Goal: Task Accomplishment & Management: Manage account settings

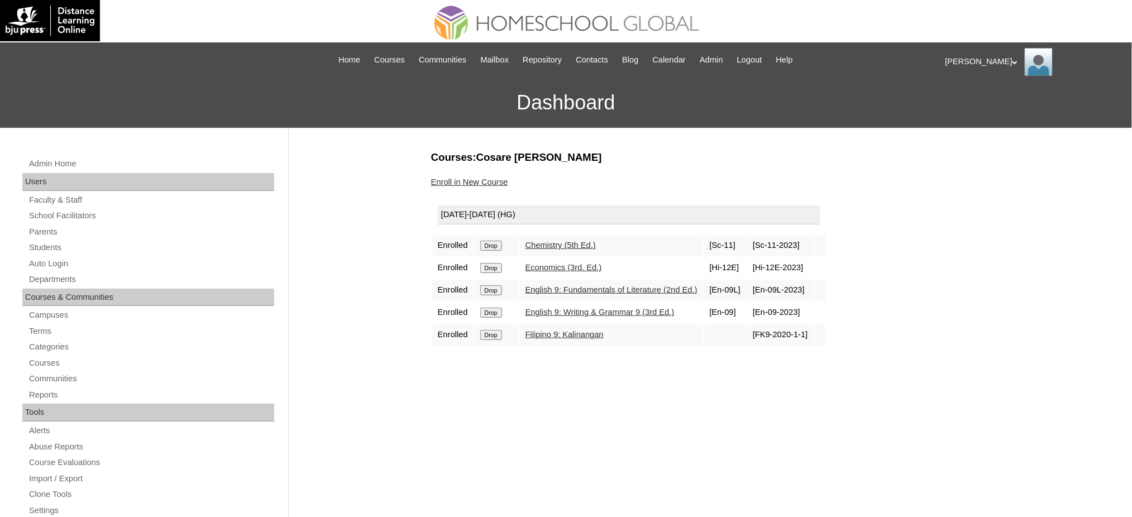
click at [494, 245] on input "Drop" at bounding box center [491, 246] width 22 height 10
click at [499, 243] on input "Drop" at bounding box center [491, 246] width 22 height 10
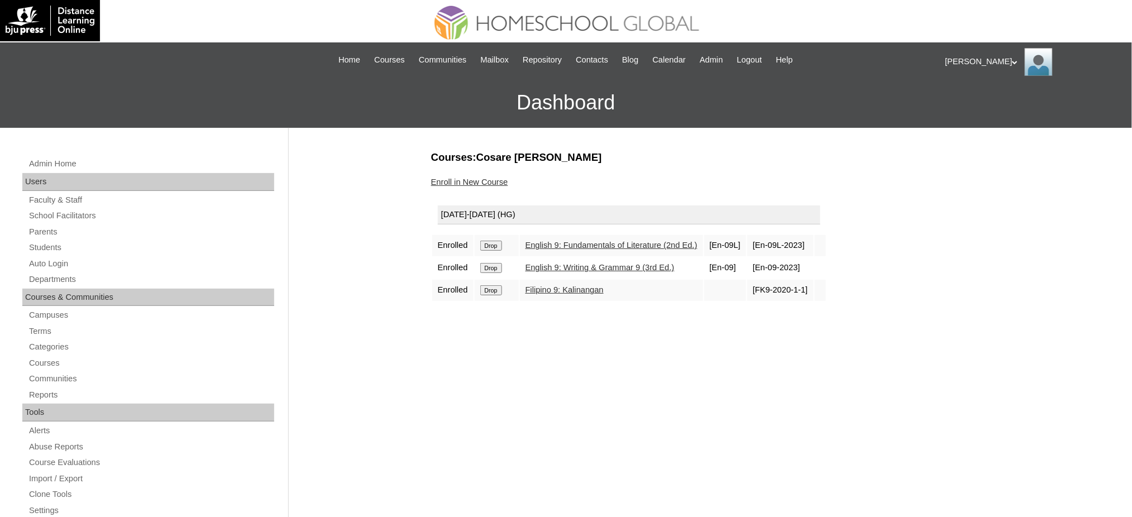
drag, startPoint x: 0, startPoint y: 0, endPoint x: 499, endPoint y: 243, distance: 555.4
click at [499, 243] on input "Drop" at bounding box center [491, 246] width 22 height 10
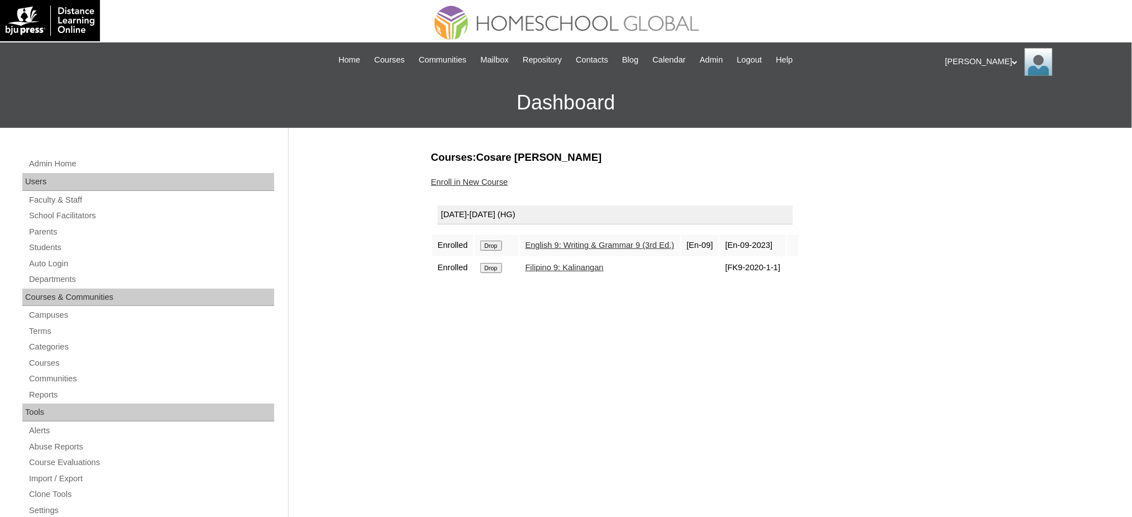
click at [494, 242] on input "Drop" at bounding box center [491, 246] width 22 height 10
click at [500, 245] on input "Drop" at bounding box center [491, 246] width 22 height 10
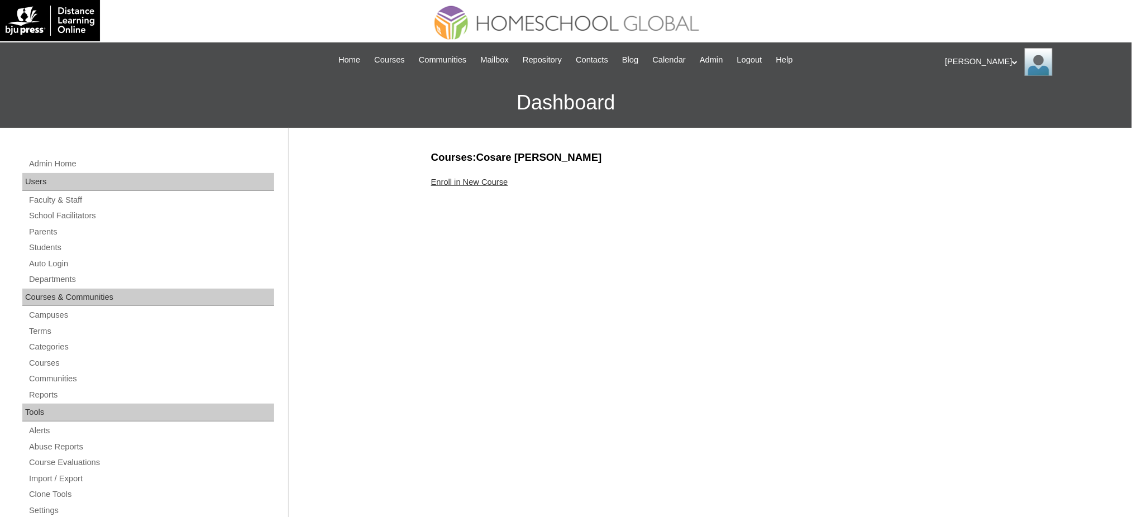
click at [494, 179] on link "Enroll in New Course" at bounding box center [469, 182] width 77 height 9
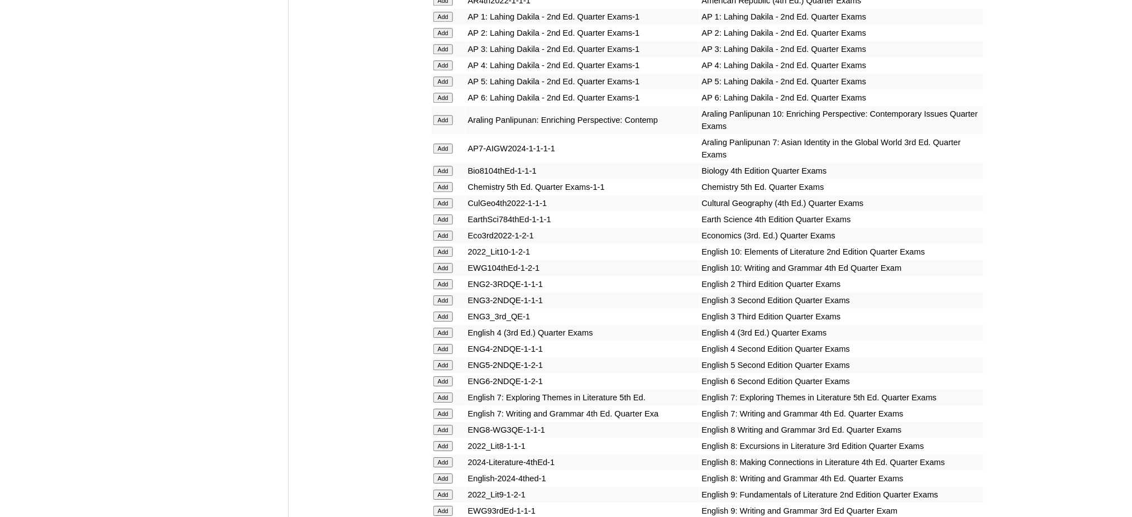
scroll to position [1042, 0]
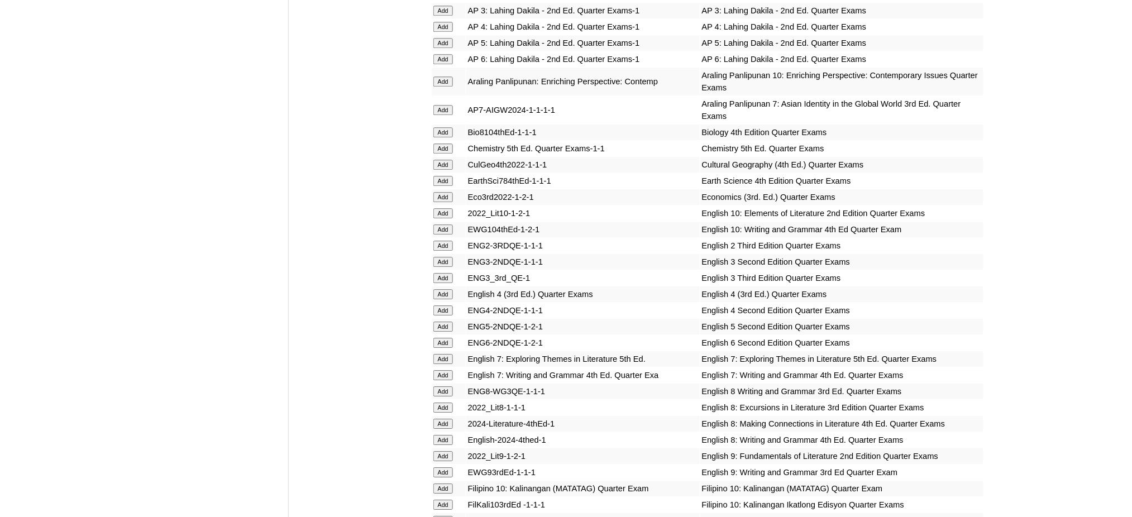
click at [446, 77] on input "Add" at bounding box center [443, 82] width 20 height 10
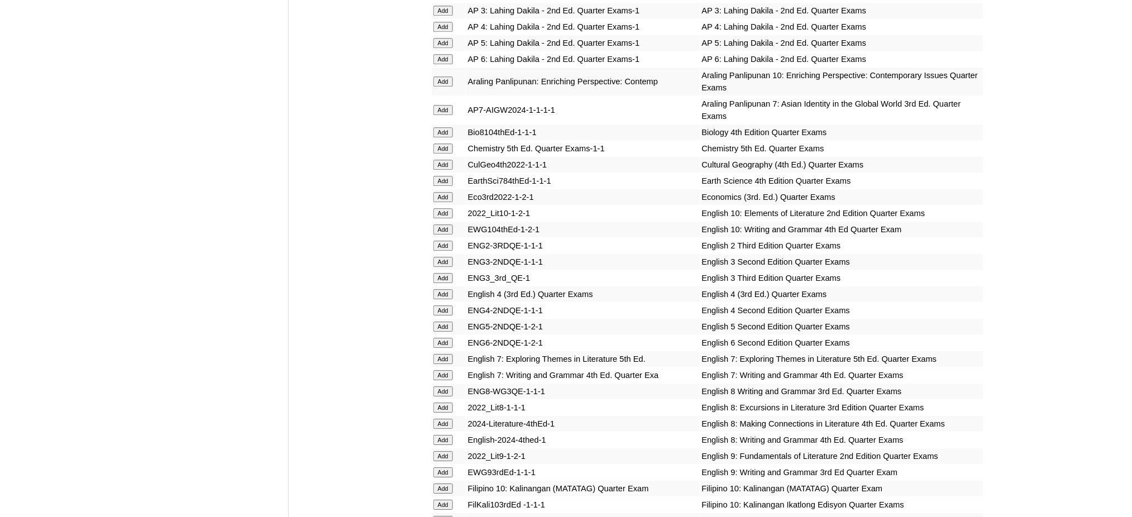
click at [441, 208] on input "Add" at bounding box center [443, 213] width 20 height 10
click at [445, 224] on input "Add" at bounding box center [443, 229] width 20 height 10
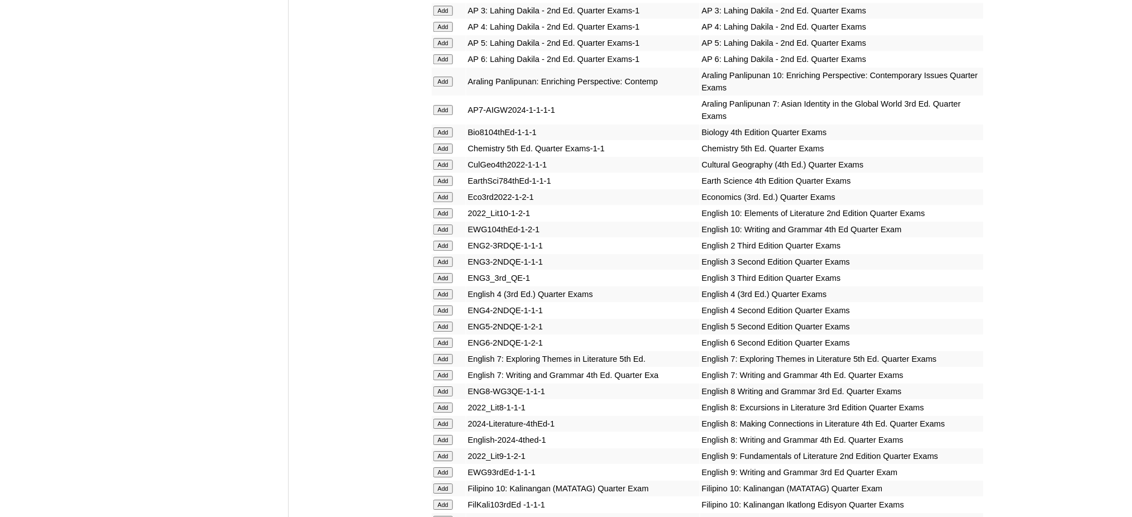
click at [445, 224] on input "Add" at bounding box center [443, 229] width 20 height 10
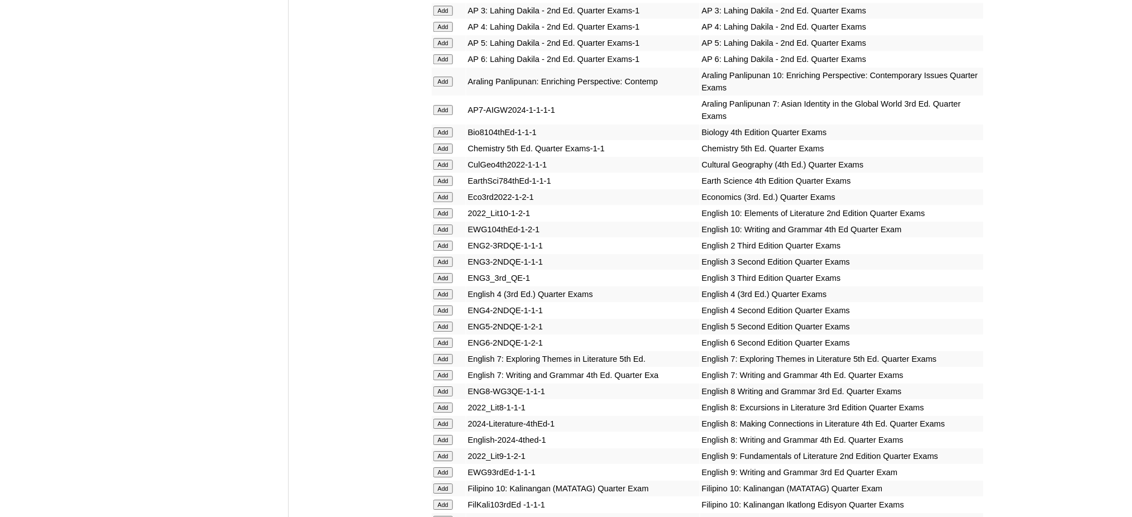
click at [445, 224] on input "Add" at bounding box center [443, 229] width 20 height 10
click at [434, 484] on input "Add" at bounding box center [443, 489] width 20 height 10
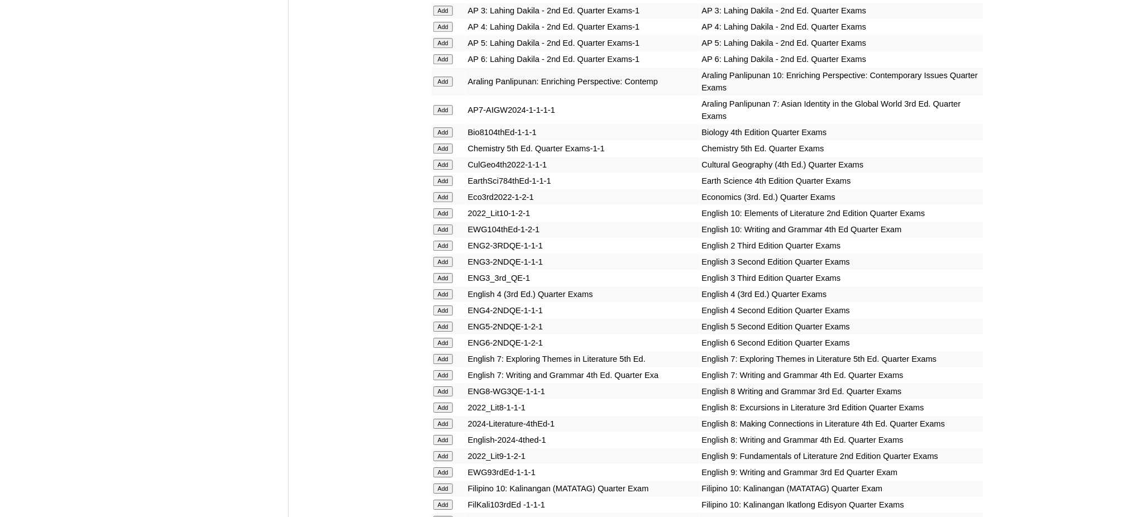
click at [434, 484] on input "Add" at bounding box center [443, 489] width 20 height 10
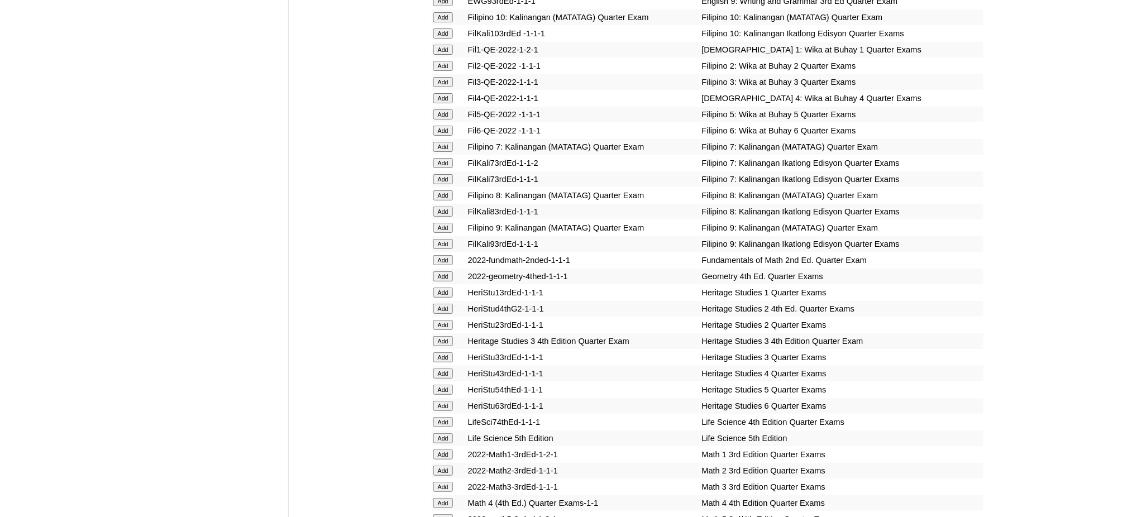
scroll to position [1564, 0]
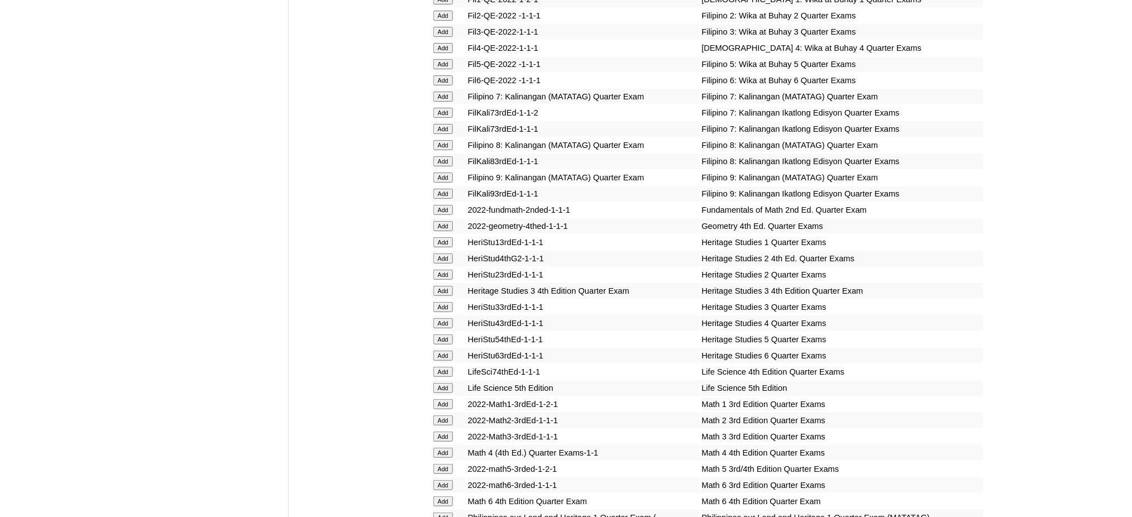
click at [444, 221] on input "Add" at bounding box center [443, 226] width 20 height 10
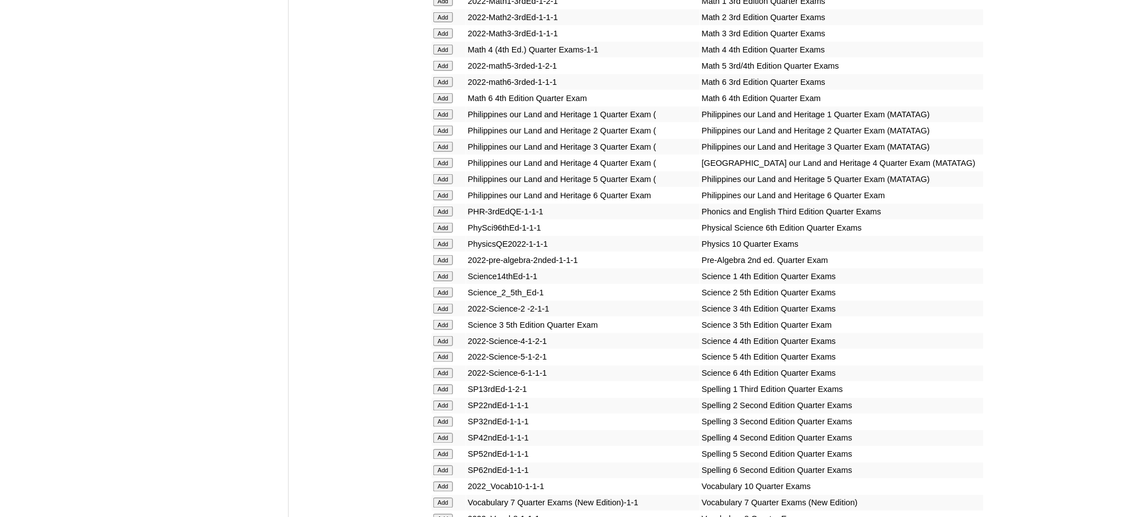
scroll to position [2010, 0]
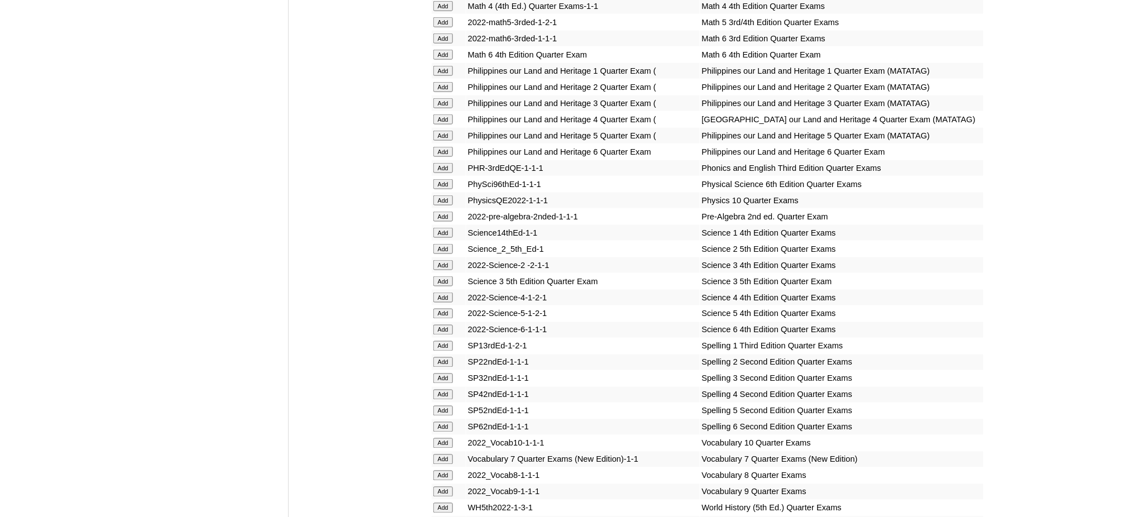
click at [439, 195] on input "Add" at bounding box center [443, 200] width 20 height 10
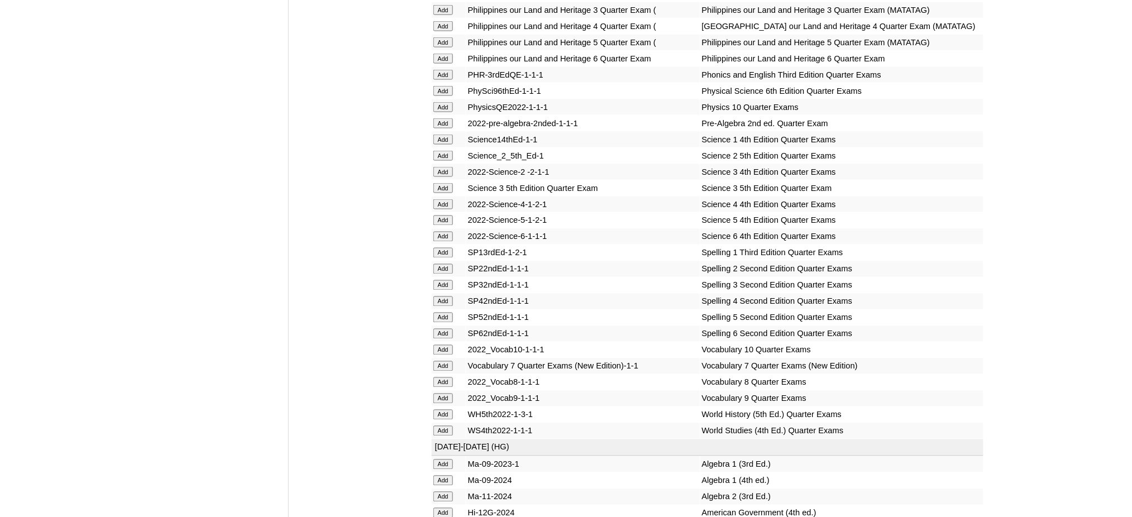
scroll to position [2159, 0]
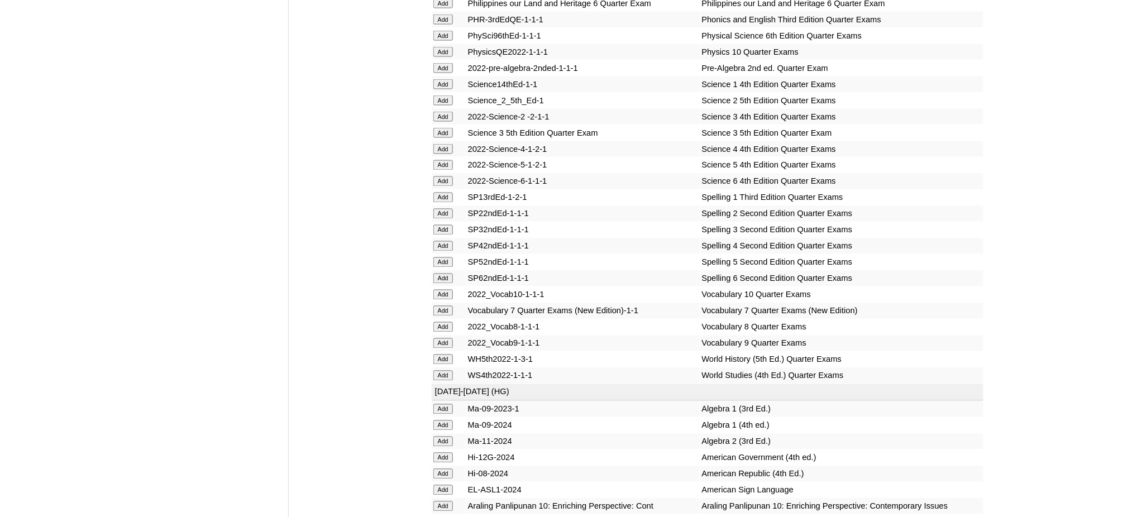
click at [450, 290] on input "Add" at bounding box center [443, 295] width 20 height 10
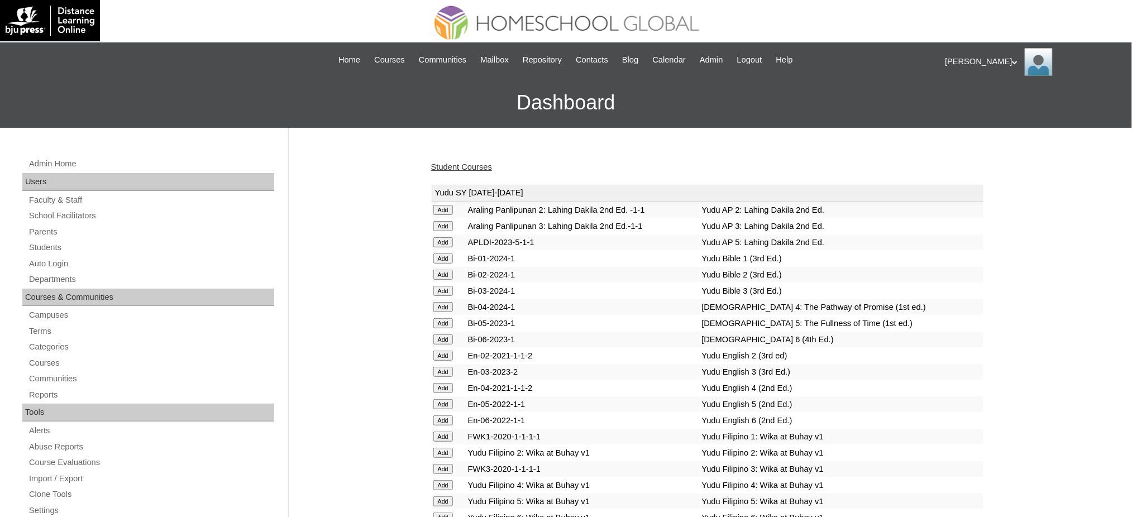
click at [474, 168] on link "Student Courses" at bounding box center [461, 166] width 61 height 9
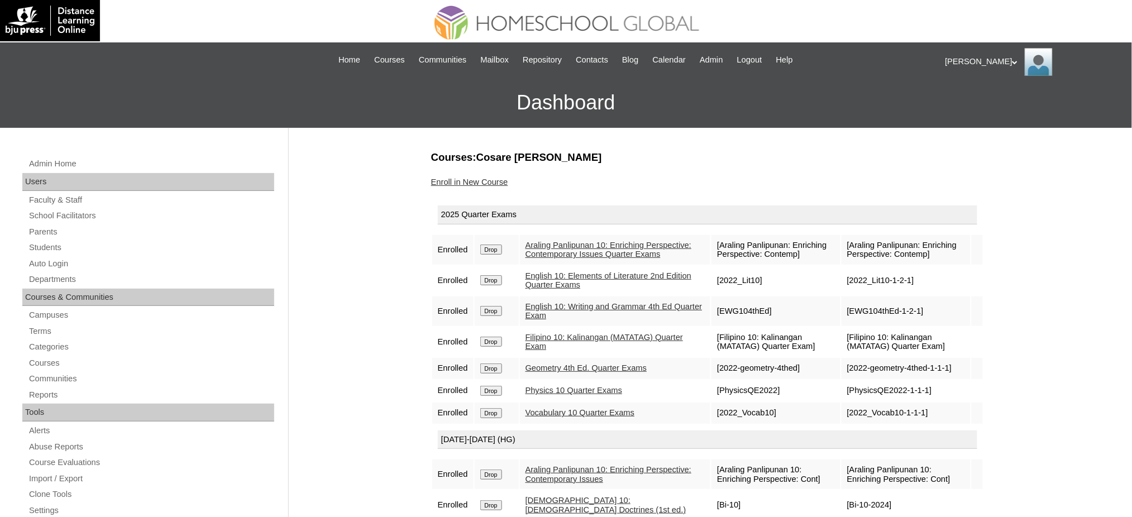
click at [496, 184] on link "Enroll in New Course" at bounding box center [469, 182] width 77 height 9
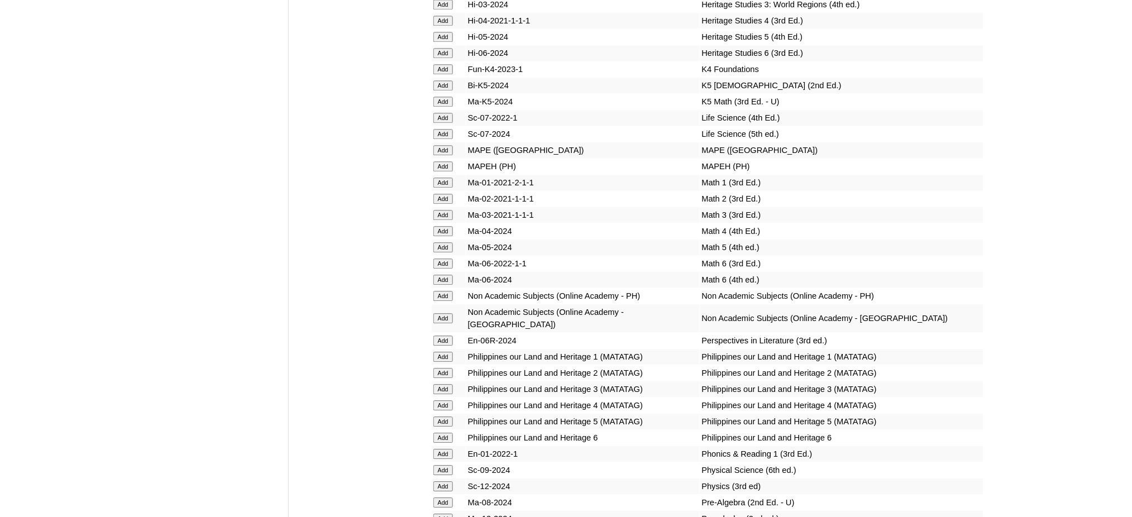
scroll to position [4020, 0]
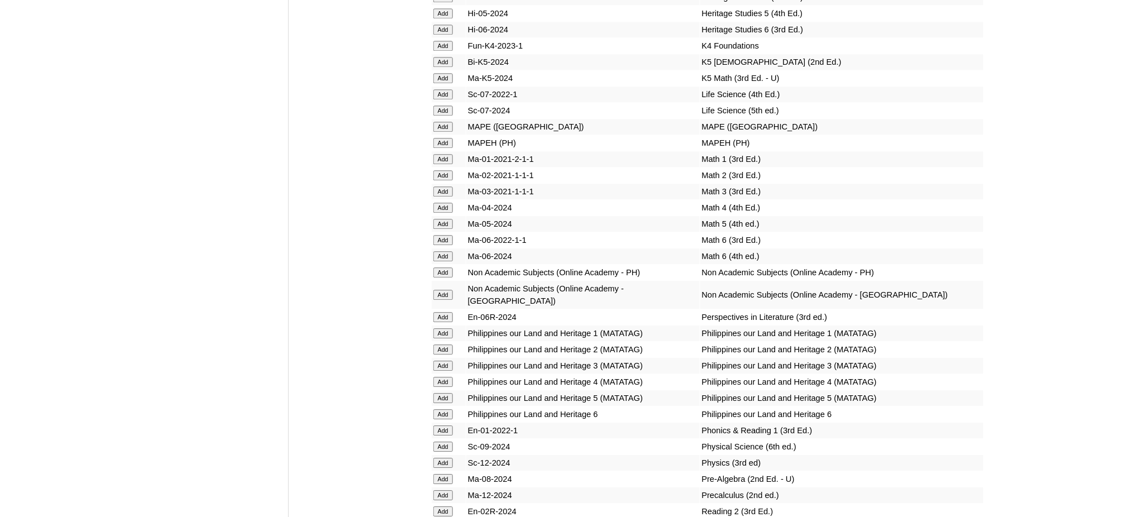
click at [442, 138] on input "Add" at bounding box center [443, 143] width 20 height 10
click at [448, 458] on input "Add" at bounding box center [443, 463] width 20 height 10
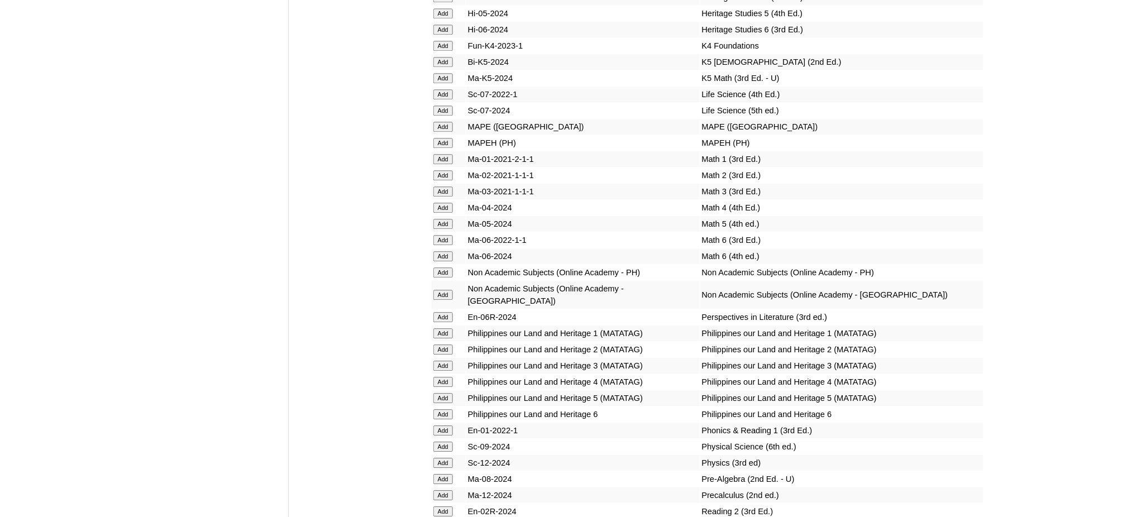
click at [448, 458] on input "Add" at bounding box center [443, 463] width 20 height 10
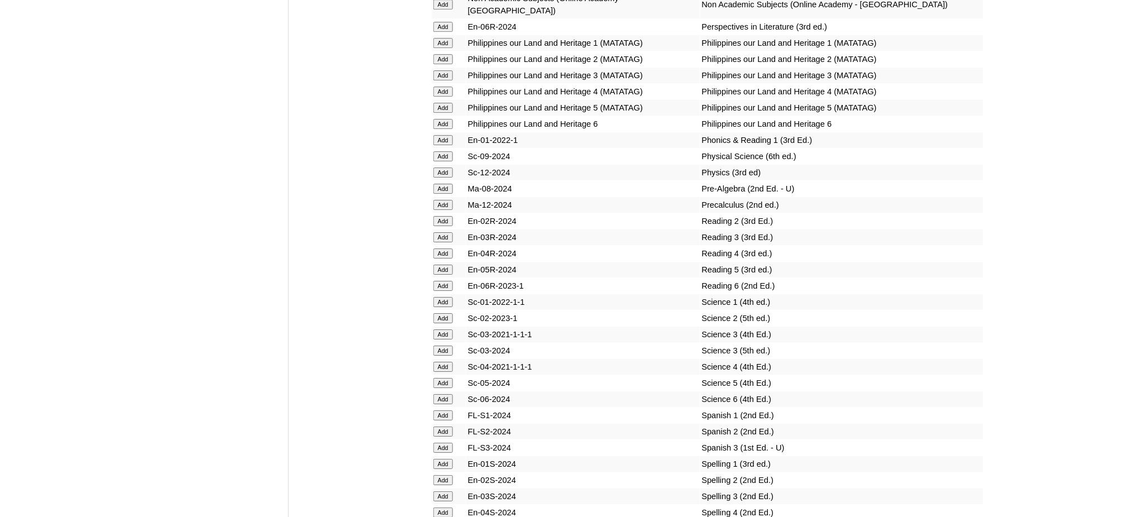
scroll to position [4318, 0]
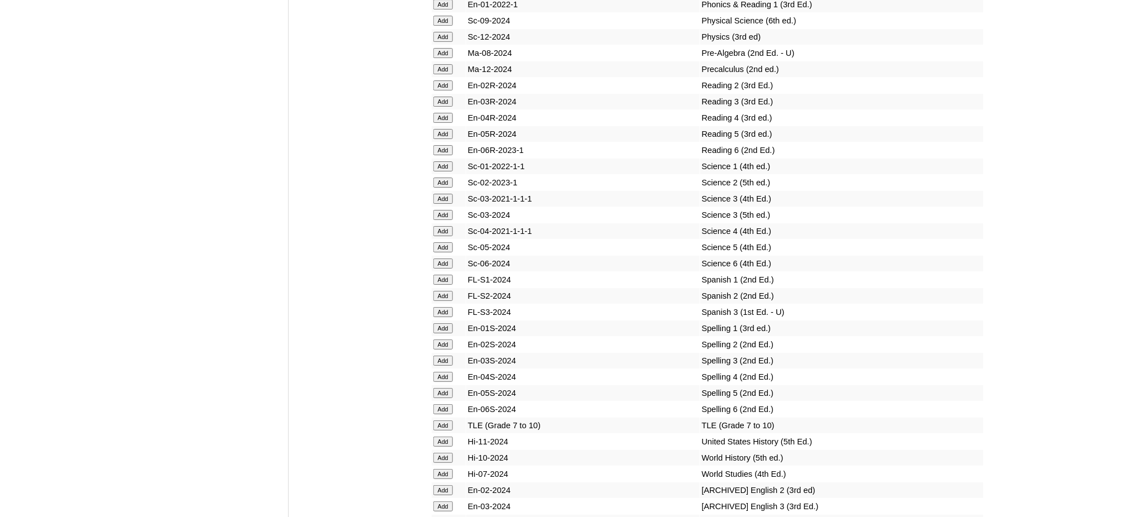
scroll to position [4467, 0]
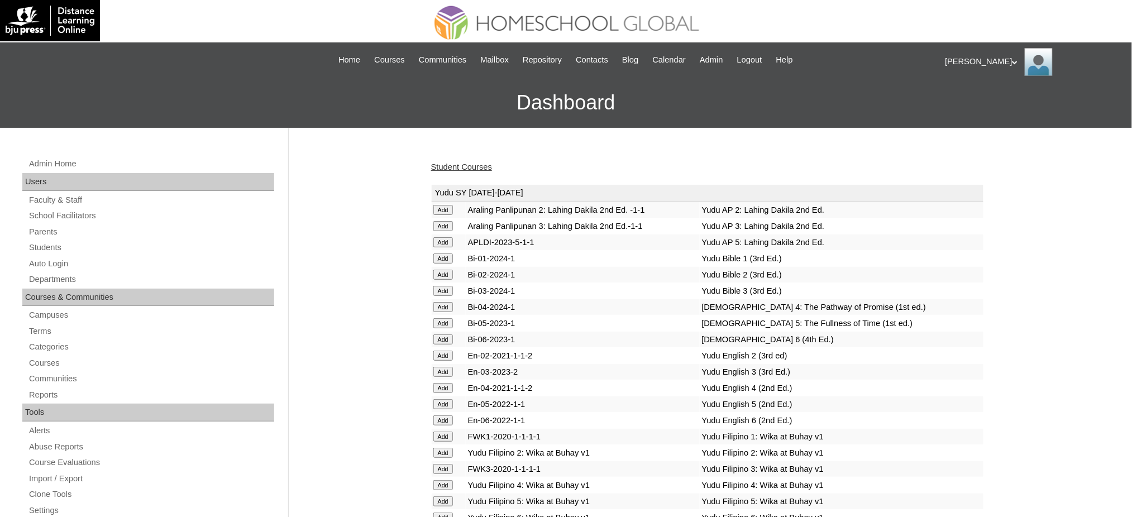
click at [472, 169] on link "Student Courses" at bounding box center [461, 166] width 61 height 9
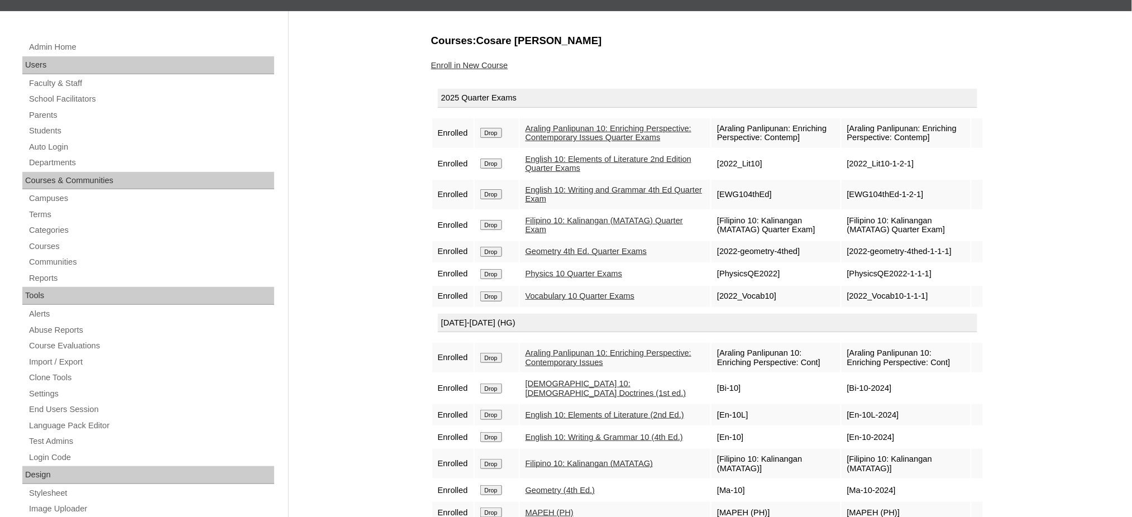
scroll to position [74, 0]
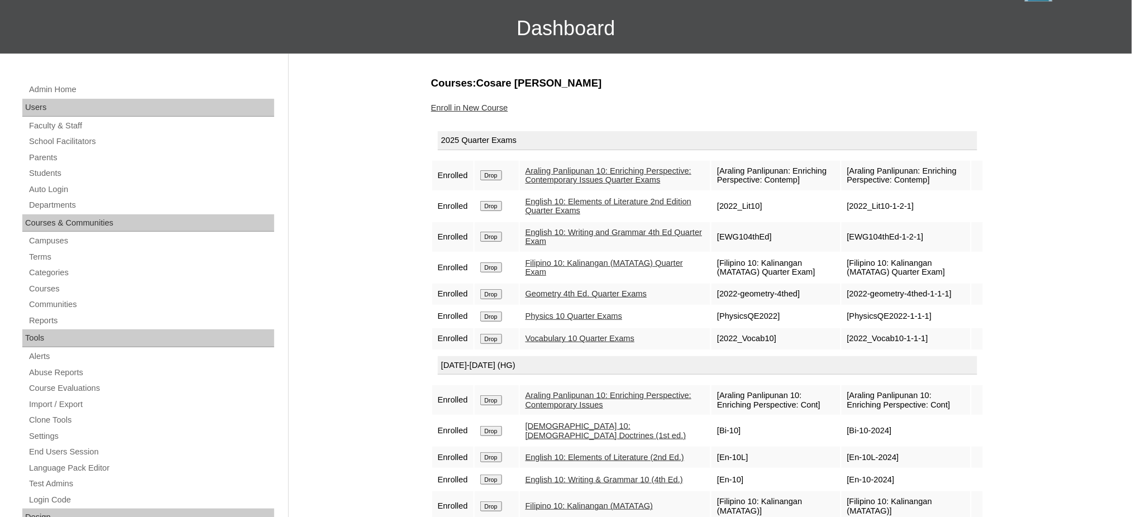
click at [45, 165] on div "Admin Home Users Faculty & Staff School Facilitators Parents Students Auto Logi…" at bounding box center [150, 444] width 266 height 722
click at [45, 175] on link "Students" at bounding box center [151, 173] width 246 height 14
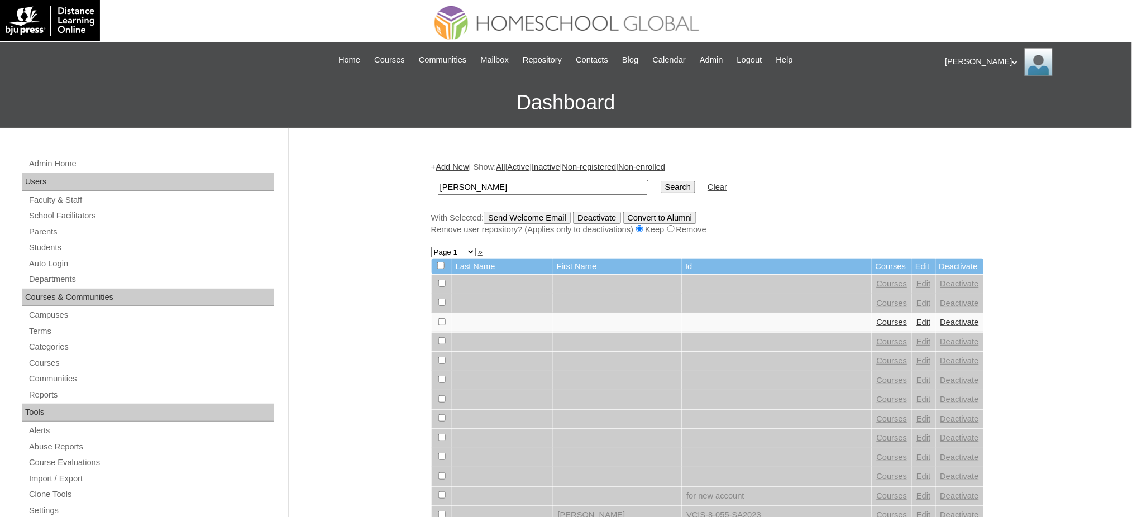
type input "[PERSON_NAME]"
click at [661, 183] on input "Search" at bounding box center [678, 187] width 35 height 12
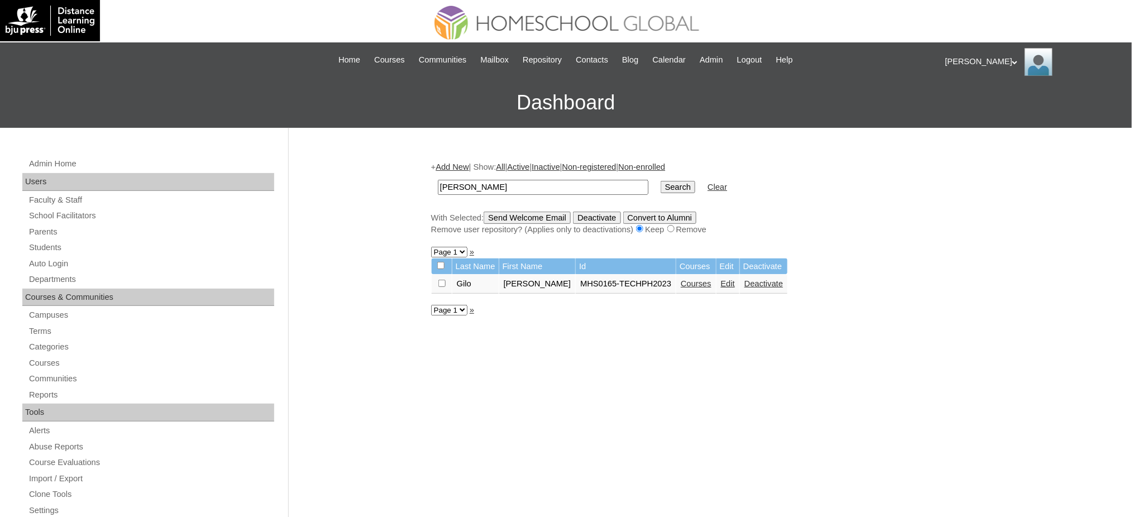
click at [681, 280] on link "Courses" at bounding box center [696, 283] width 31 height 9
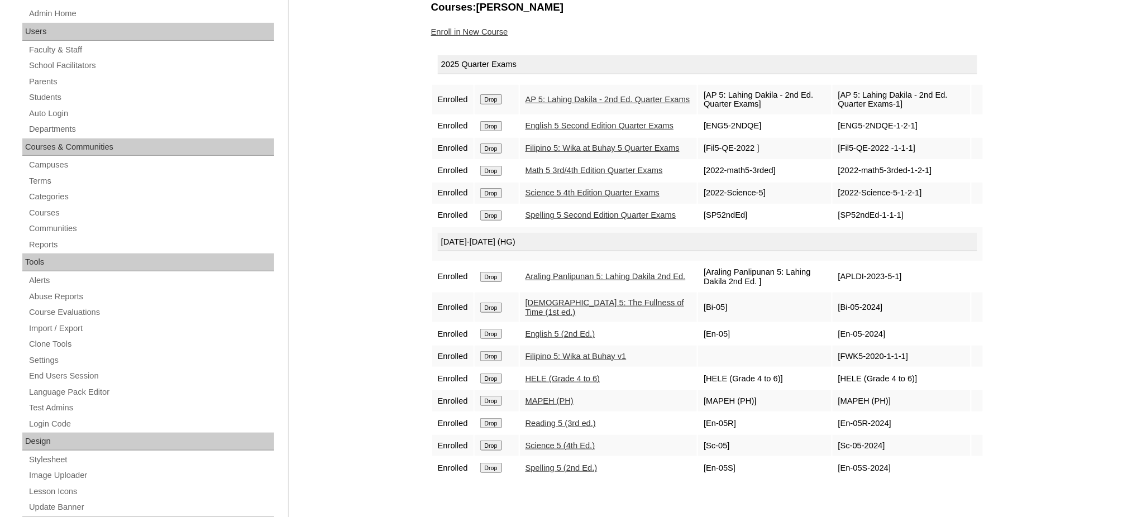
scroll to position [149, 0]
click at [478, 29] on link "Enroll in New Course" at bounding box center [469, 33] width 77 height 9
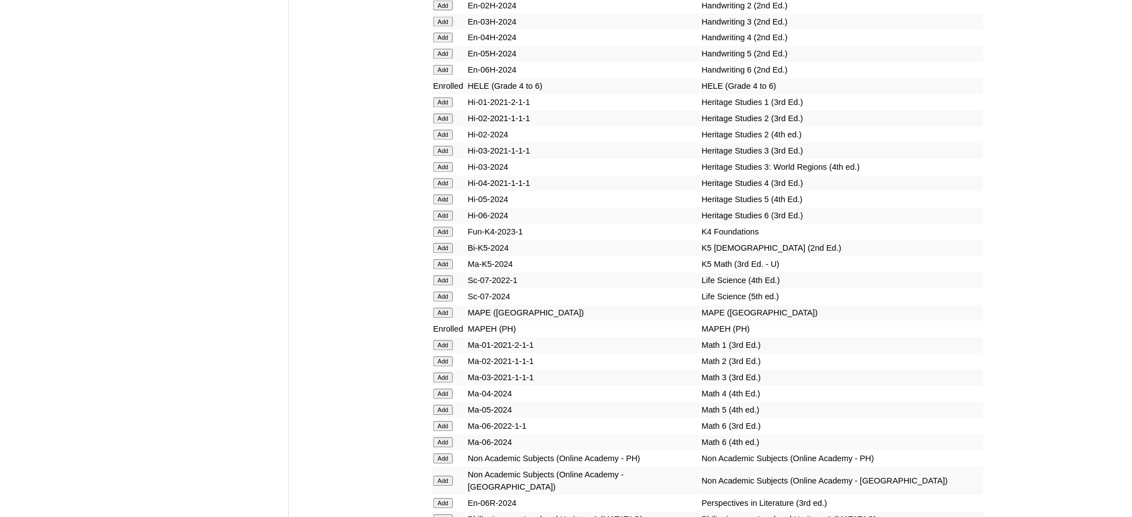
scroll to position [3946, 0]
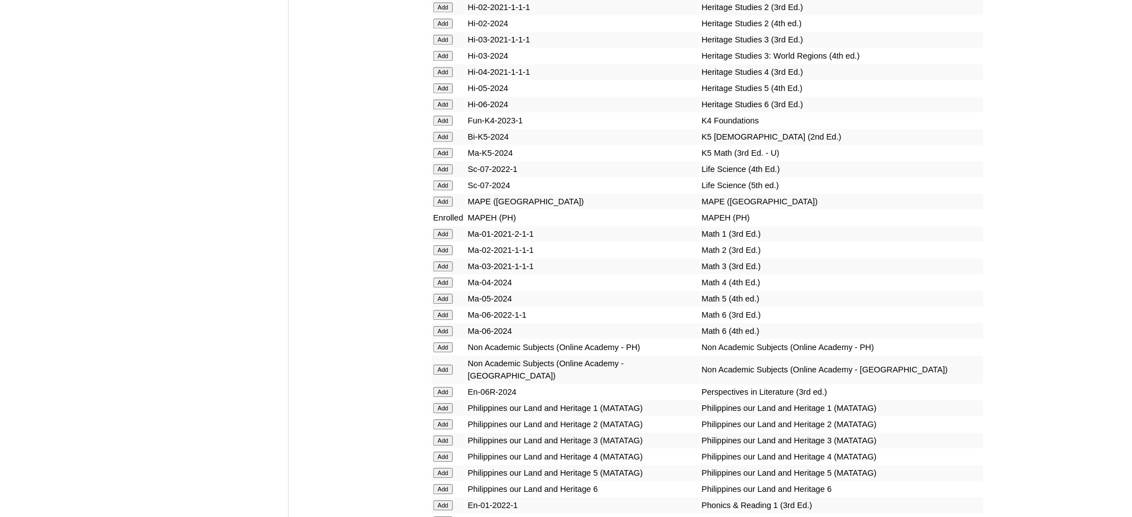
click at [442, 294] on input "Add" at bounding box center [443, 299] width 20 height 10
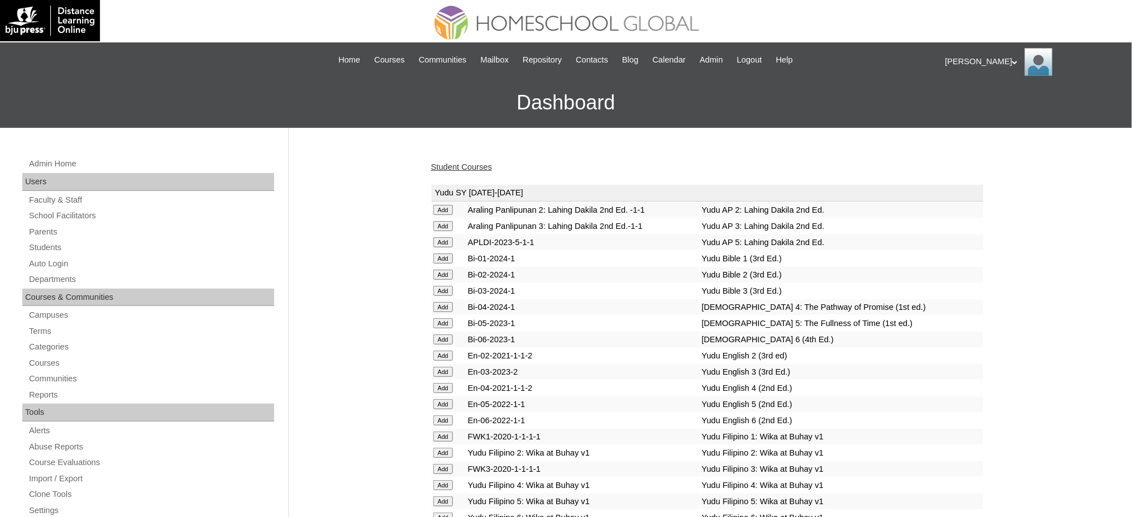
click at [474, 168] on link "Student Courses" at bounding box center [461, 166] width 61 height 9
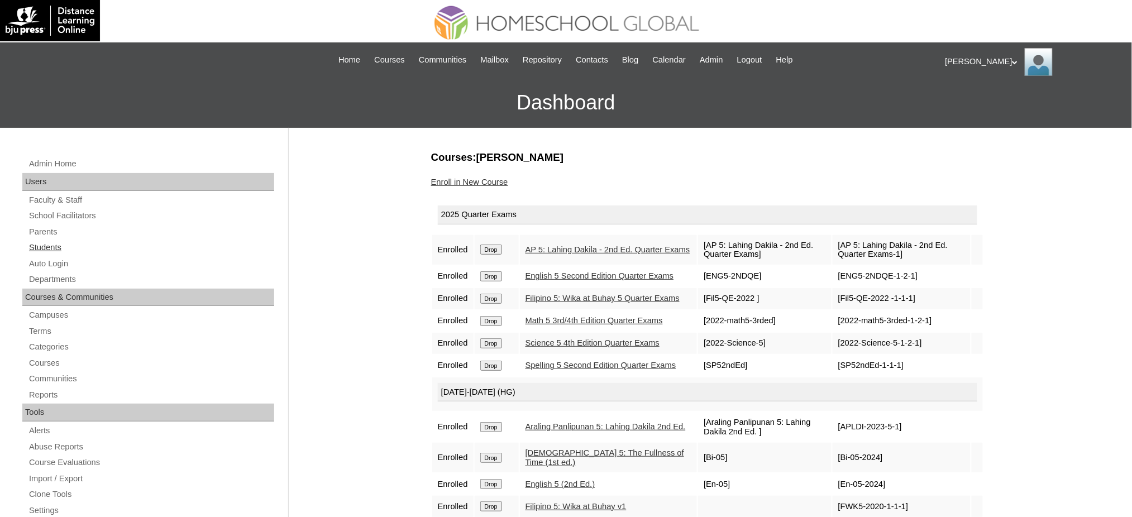
click at [43, 246] on link "Students" at bounding box center [151, 248] width 246 height 14
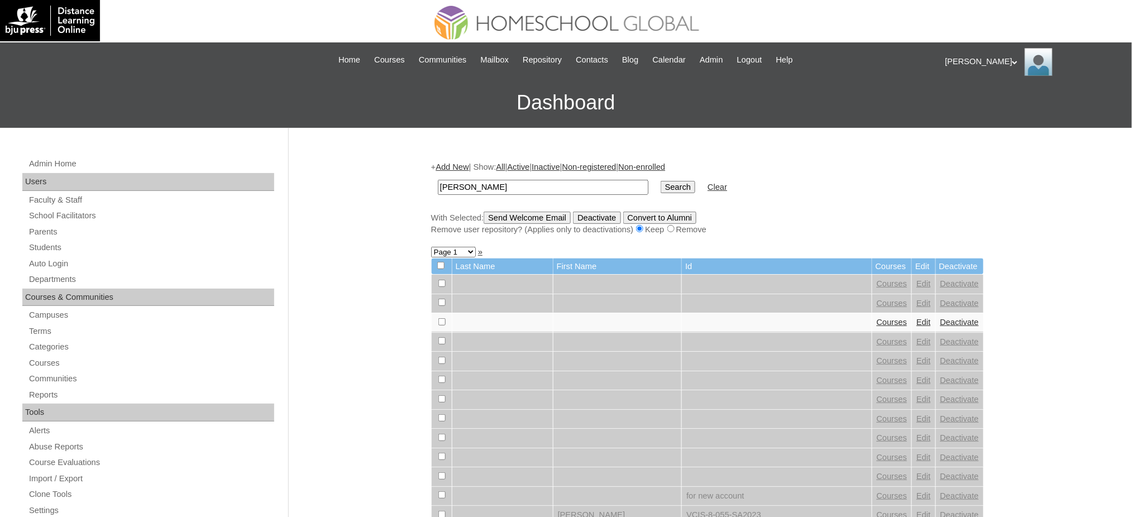
type input "[PERSON_NAME]"
click at [661, 183] on input "Search" at bounding box center [678, 187] width 35 height 12
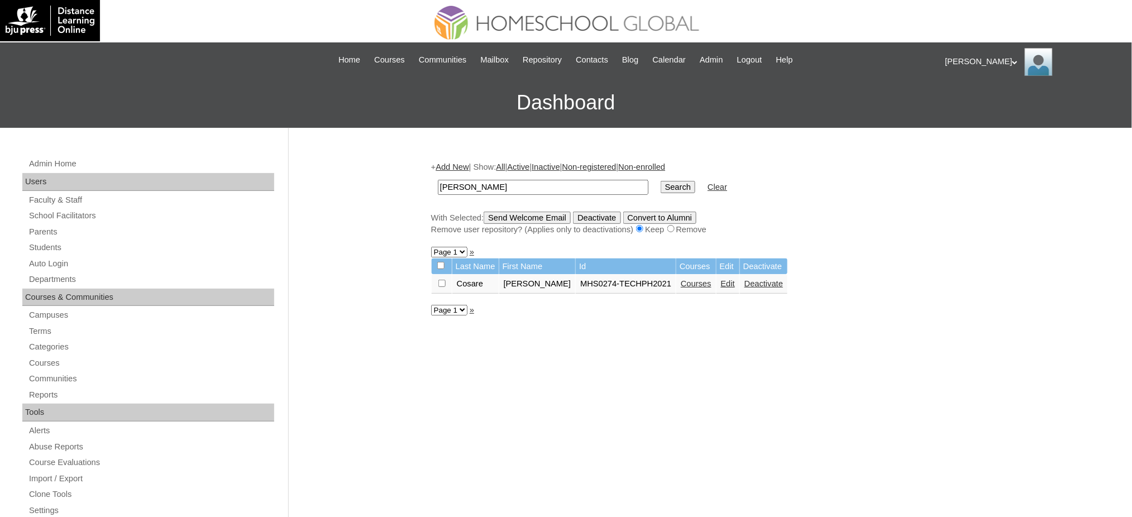
click at [681, 279] on link "Courses" at bounding box center [696, 283] width 31 height 9
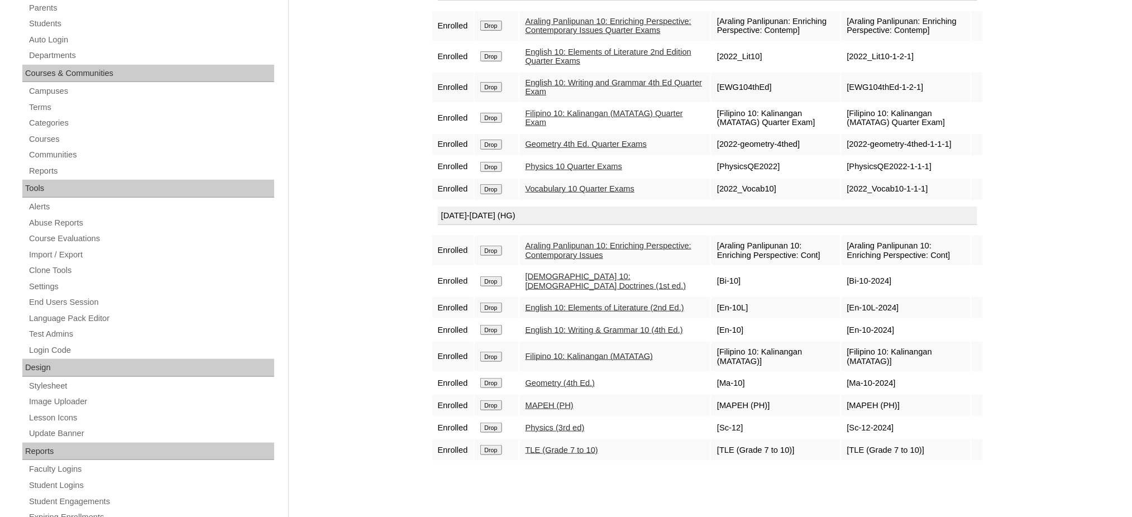
scroll to position [223, 0]
